Goal: Task Accomplishment & Management: Use online tool/utility

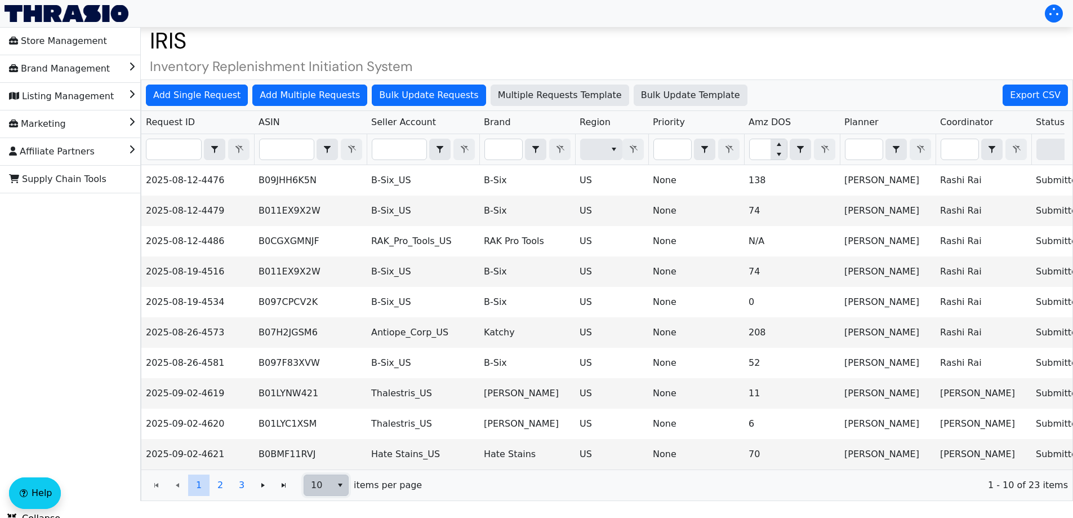
click at [345, 495] on button "select" at bounding box center [340, 485] width 16 height 20
click at [318, 455] on span "50" at bounding box center [318, 455] width 11 height 14
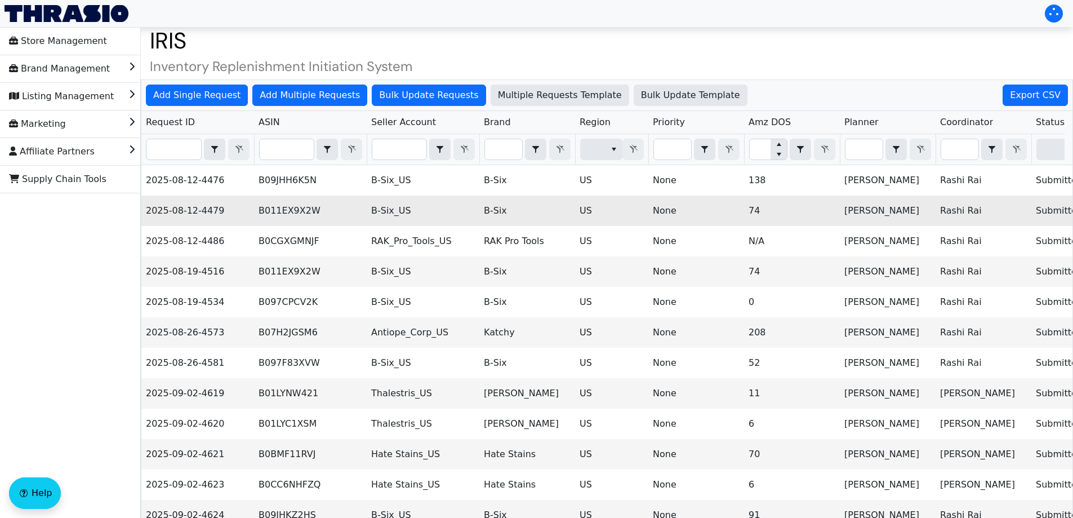
click at [399, 213] on td "B-Six_US" at bounding box center [423, 210] width 113 height 30
copy td "B-Six_US"
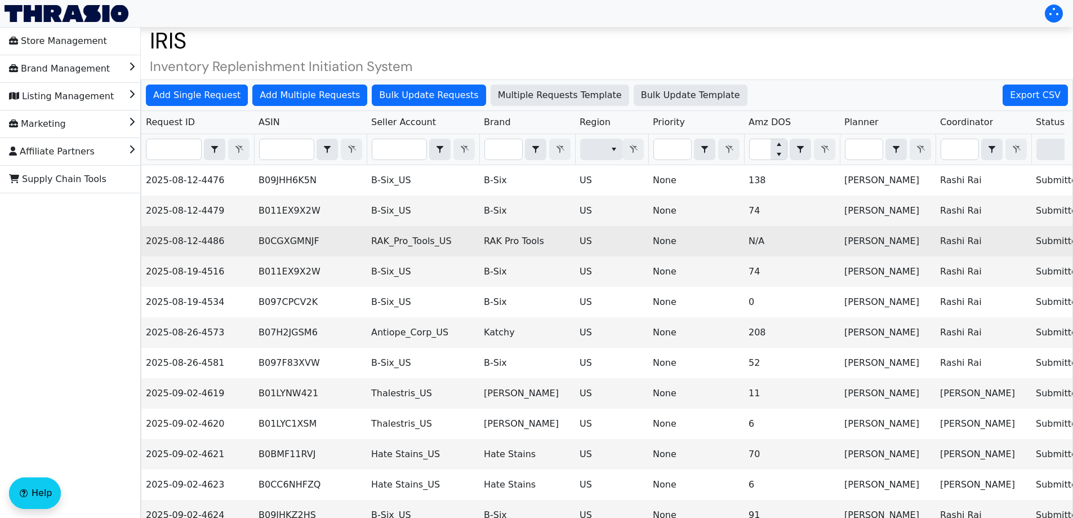
click at [287, 236] on td "B0CGXGMNJF" at bounding box center [310, 241] width 113 height 30
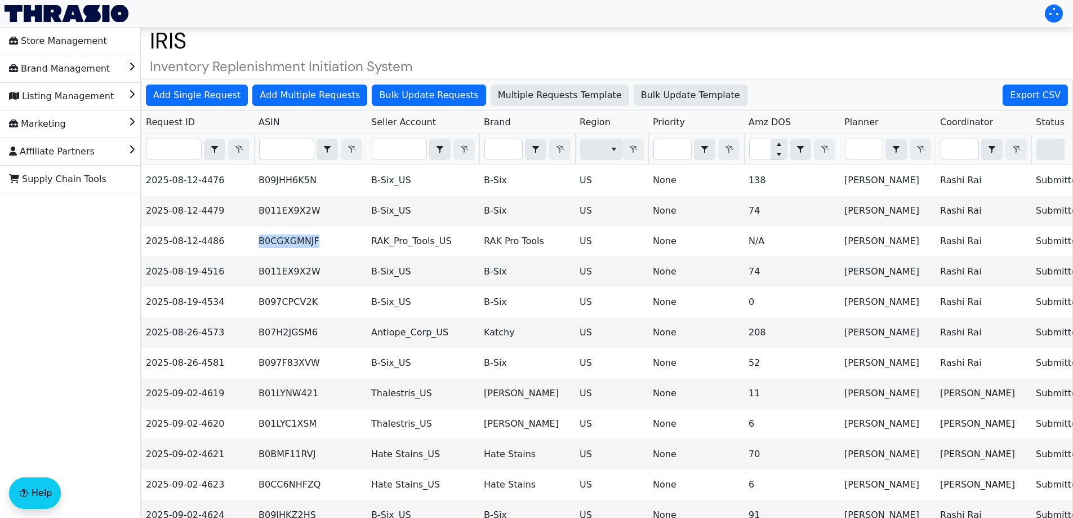
copy td "B0CGXGMNJF"
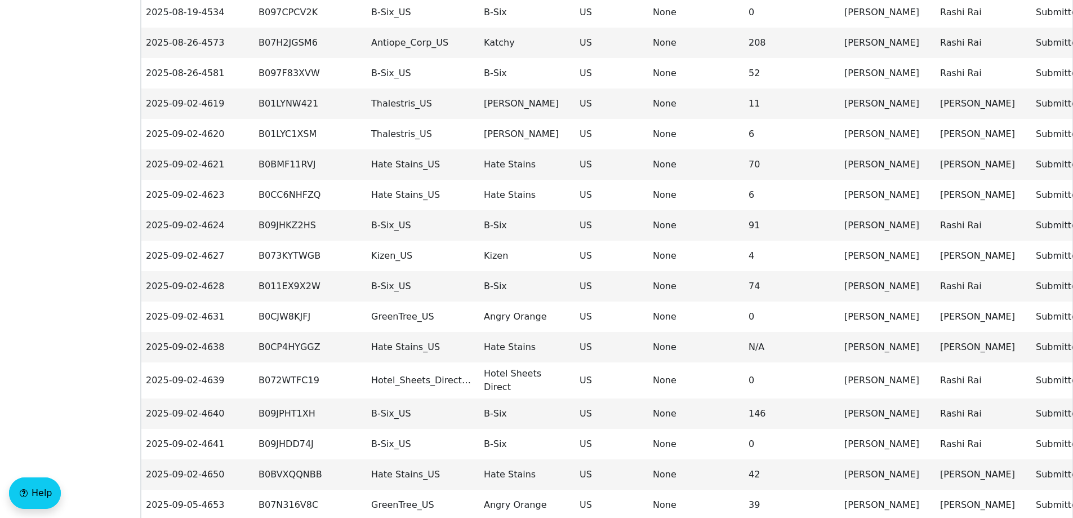
scroll to position [415, 0]
